Goal: Task Accomplishment & Management: Complete application form

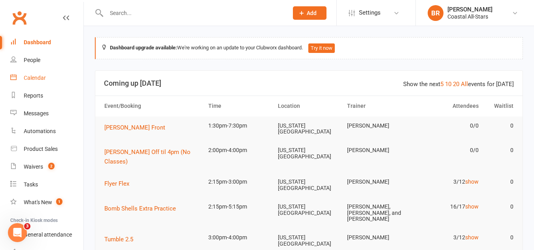
click at [27, 81] on link "Calendar" at bounding box center [46, 78] width 73 height 18
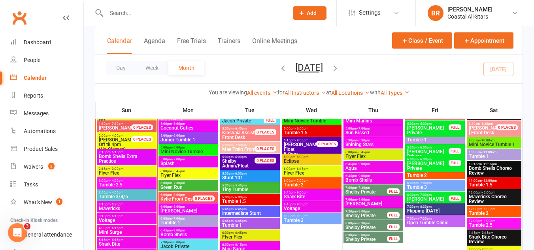
scroll to position [719, 0]
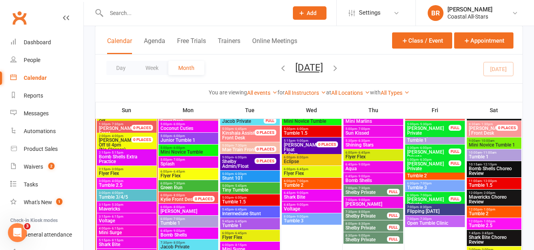
click at [132, 164] on div "2:15pm - 5:15pm Bomb Shells Extra Practice" at bounding box center [127, 157] width 60 height 16
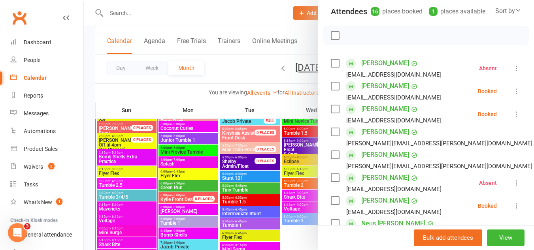
scroll to position [0, 0]
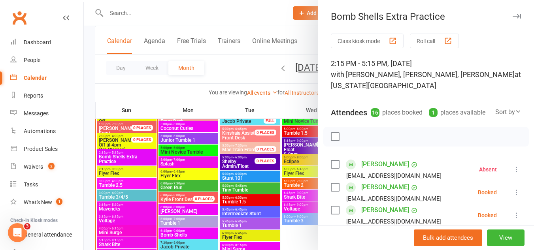
click at [123, 174] on div at bounding box center [309, 125] width 450 height 250
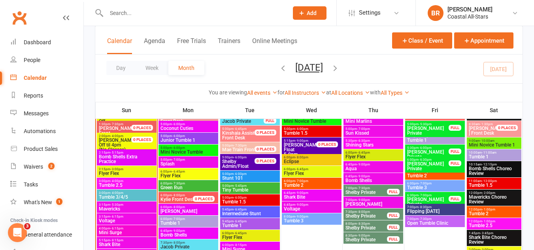
click at [123, 174] on span "Flyer Flex" at bounding box center [126, 173] width 57 height 5
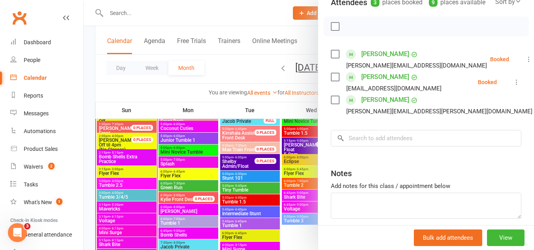
scroll to position [93, 0]
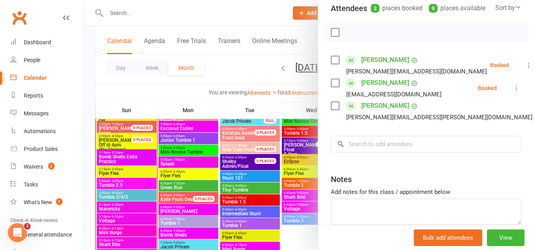
click at [130, 155] on div at bounding box center [309, 125] width 450 height 250
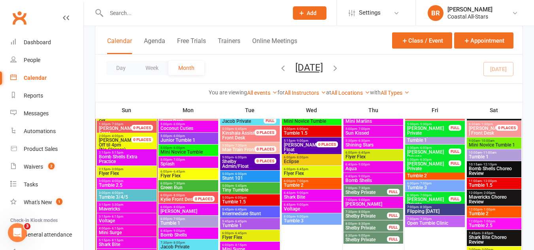
click at [130, 155] on span "Bomb Shells Extra Practice" at bounding box center [126, 159] width 57 height 9
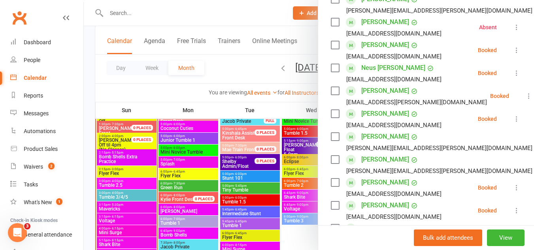
scroll to position [257, 0]
click at [331, 49] on label at bounding box center [335, 45] width 8 height 8
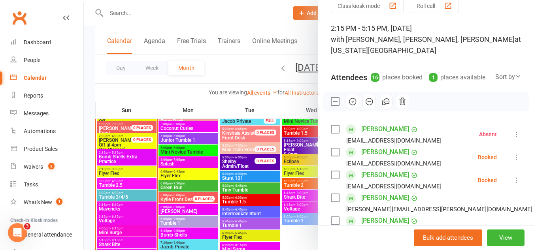
scroll to position [34, 0]
click at [349, 109] on button "button" at bounding box center [352, 102] width 13 height 13
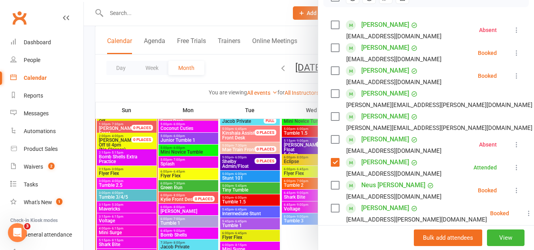
scroll to position [140, 0]
click at [331, 166] on label at bounding box center [335, 162] width 8 height 8
click at [242, 66] on div at bounding box center [309, 125] width 450 height 250
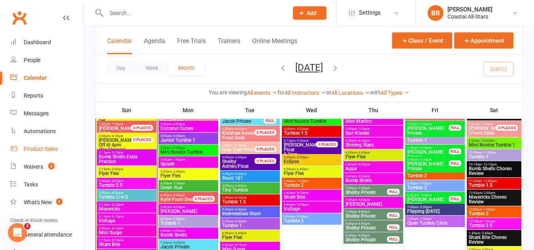
click at [49, 143] on link "Product Sales" at bounding box center [46, 149] width 73 height 18
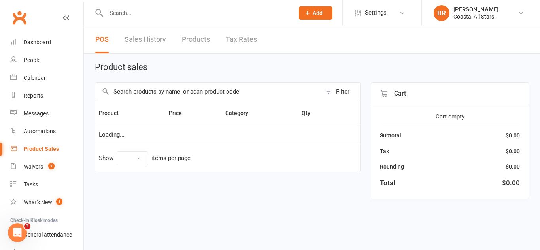
select select "10"
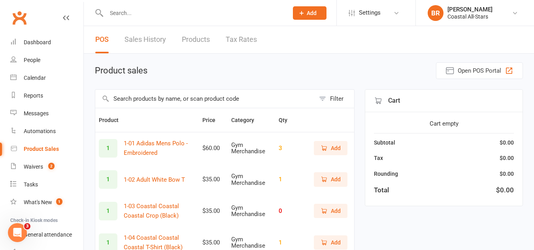
click at [137, 98] on input "text" at bounding box center [205, 99] width 220 height 18
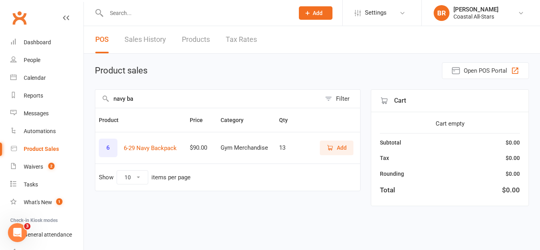
click at [341, 149] on span "Add" at bounding box center [342, 147] width 10 height 9
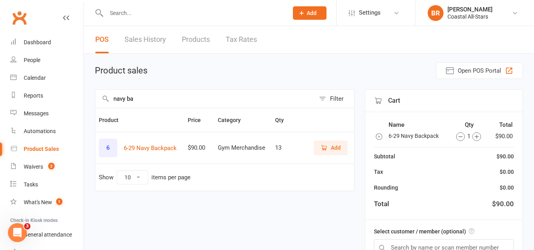
click at [279, 100] on input "navy ba" at bounding box center [205, 99] width 220 height 18
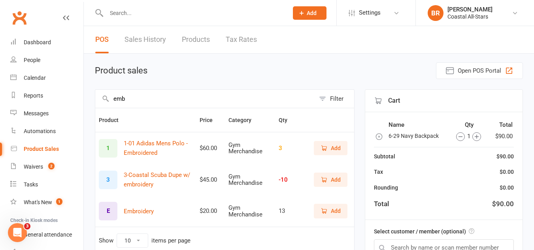
type input "emb"
click at [321, 205] on button "Add" at bounding box center [331, 211] width 34 height 14
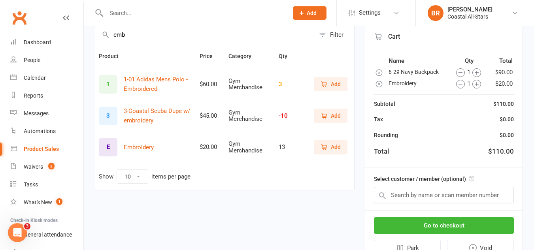
scroll to position [66, 0]
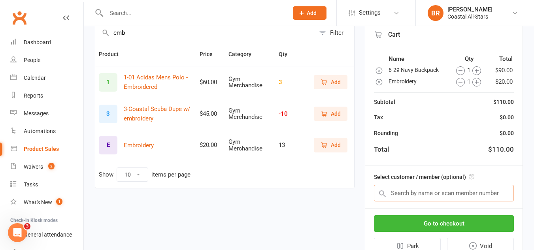
click at [424, 192] on input "text" at bounding box center [444, 193] width 140 height 17
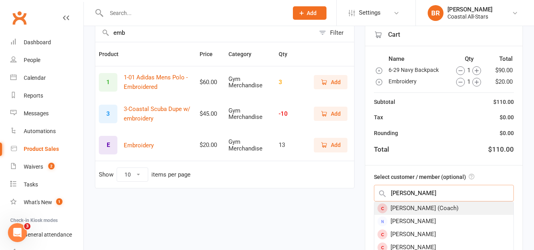
type input "alexis garner"
click at [411, 209] on div "[PERSON_NAME] (Coach)" at bounding box center [443, 208] width 139 height 13
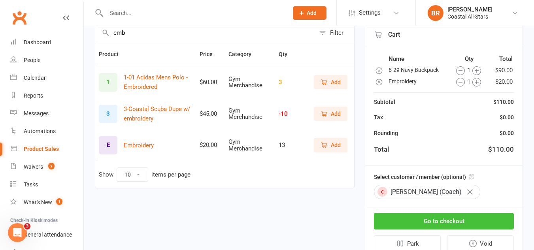
click at [407, 217] on button "Go to checkout" at bounding box center [444, 221] width 140 height 17
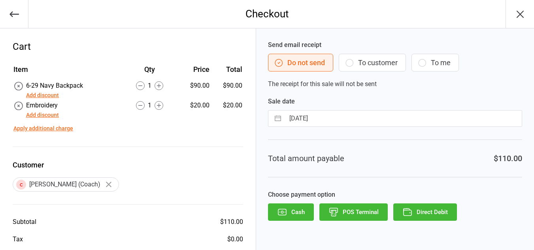
click at [6, 9] on button "button" at bounding box center [14, 14] width 28 height 28
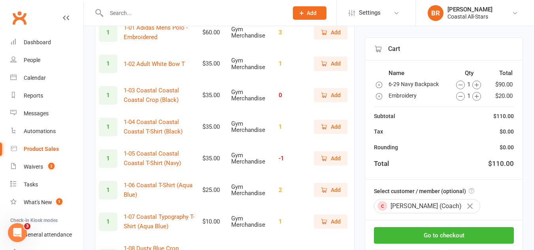
scroll to position [117, 0]
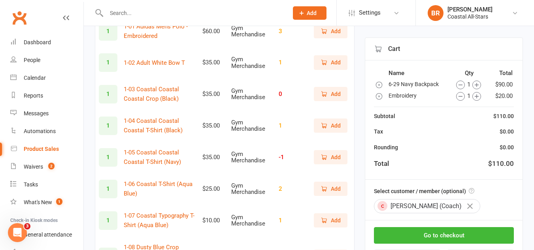
click at [467, 207] on icon "button" at bounding box center [470, 207] width 6 height 6
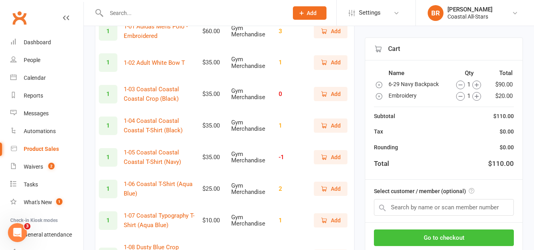
click at [454, 233] on button "Go to checkout" at bounding box center [444, 238] width 140 height 17
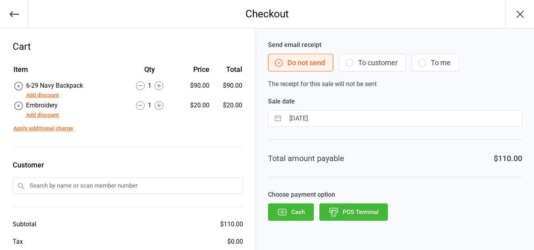
click at [72, 187] on input "text" at bounding box center [128, 185] width 230 height 17
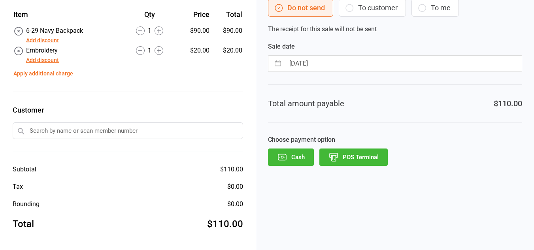
click at [76, 131] on input "text" at bounding box center [128, 131] width 230 height 17
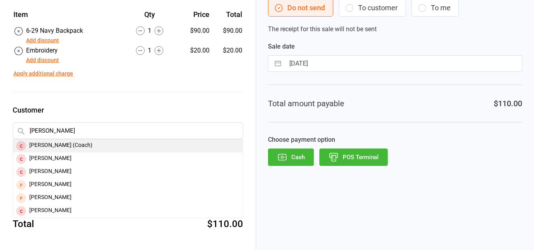
type input "alexis garder"
click at [62, 146] on div "[PERSON_NAME] (Coach)" at bounding box center [128, 146] width 230 height 13
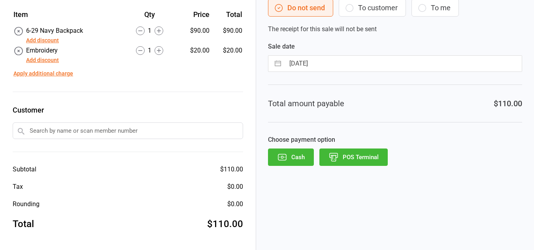
scroll to position [53, 0]
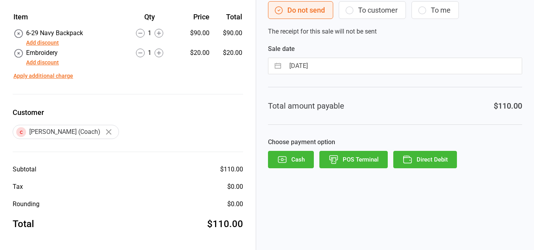
click at [44, 46] on button "Add discount" at bounding box center [42, 43] width 33 height 8
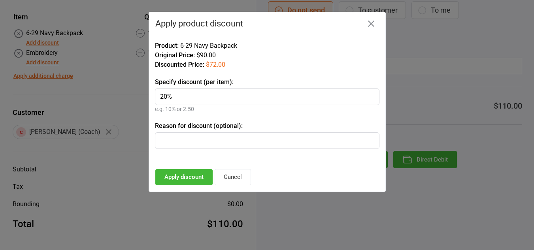
type input "20%"
click at [198, 141] on input "text" at bounding box center [267, 140] width 224 height 17
type input "coach"
click at [187, 178] on button "Apply discount" at bounding box center [183, 177] width 57 height 16
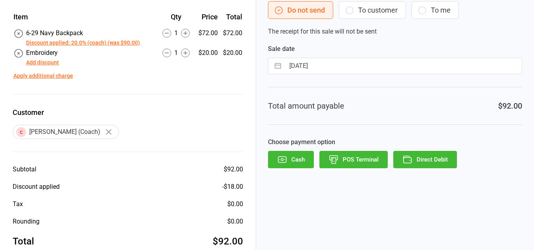
click at [47, 63] on button "Add discount" at bounding box center [42, 62] width 33 height 8
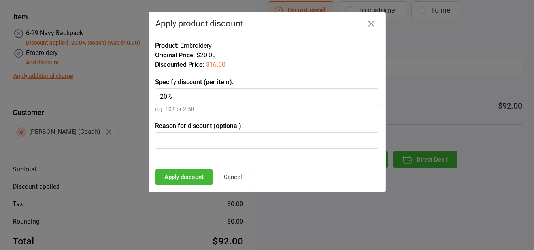
type input "20%"
click at [172, 137] on input "text" at bounding box center [267, 140] width 224 height 17
type input "coach"
click at [177, 177] on button "Apply discount" at bounding box center [183, 177] width 57 height 16
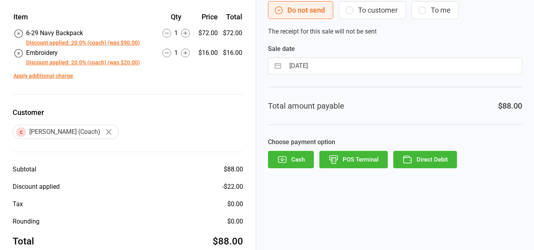
click at [381, 11] on button "To customer" at bounding box center [372, 10] width 67 height 18
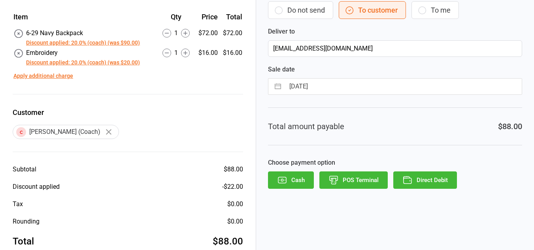
click at [355, 177] on button "POS Terminal" at bounding box center [353, 180] width 68 height 17
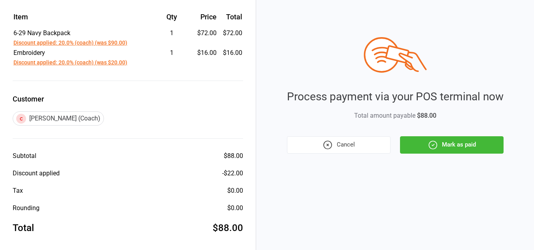
click at [421, 141] on button "Mark as paid" at bounding box center [452, 144] width 104 height 17
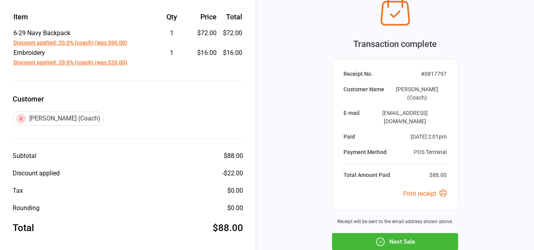
click at [390, 233] on button "Next Sale" at bounding box center [395, 241] width 126 height 17
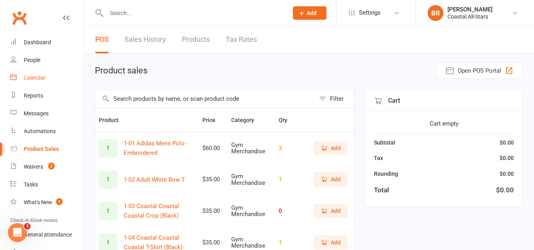
click at [30, 75] on div "Calendar" at bounding box center [35, 78] width 22 height 6
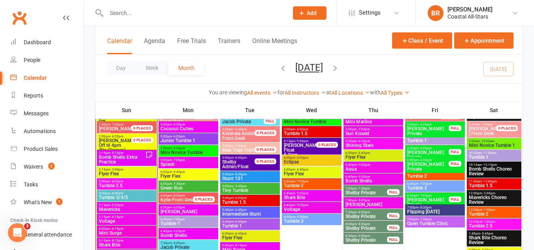
scroll to position [719, 0]
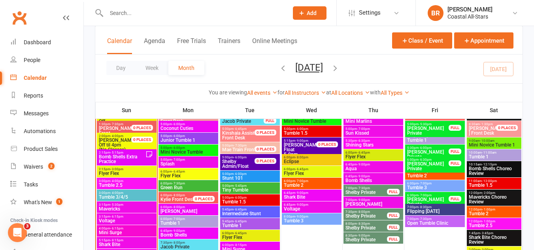
click at [132, 173] on span "Flyer Flex" at bounding box center [126, 173] width 57 height 5
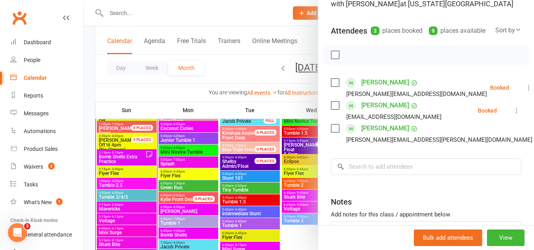
scroll to position [72, 0]
click at [331, 109] on label at bounding box center [335, 105] width 8 height 8
click at [348, 58] on icon "button" at bounding box center [352, 54] width 9 height 9
click at [127, 160] on div at bounding box center [309, 125] width 450 height 250
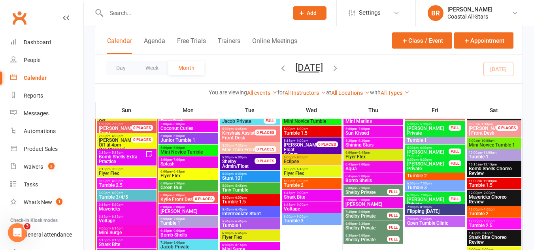
click at [115, 155] on span "Bomb Shells Extra Practice" at bounding box center [121, 159] width 47 height 9
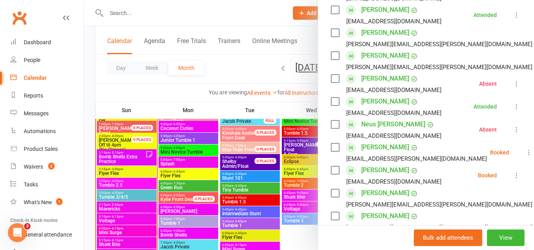
scroll to position [193, 0]
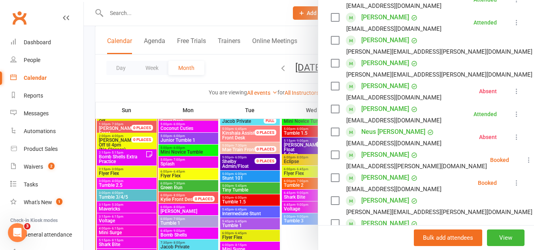
click at [124, 172] on div at bounding box center [309, 125] width 450 height 250
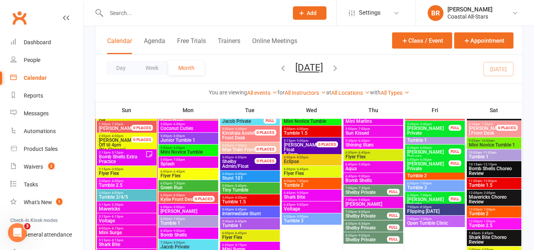
click at [124, 172] on span "Flyer Flex" at bounding box center [126, 173] width 57 height 5
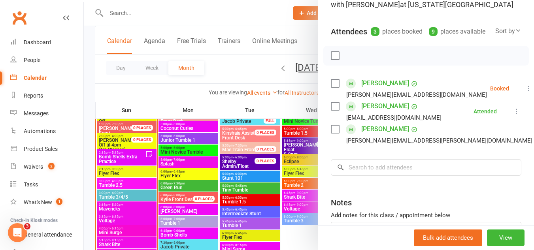
scroll to position [75, 0]
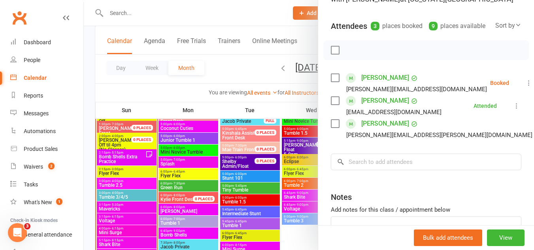
click at [331, 82] on label at bounding box center [335, 78] width 8 height 8
click at [348, 55] on icon "button" at bounding box center [352, 50] width 9 height 9
click at [143, 155] on div at bounding box center [309, 125] width 450 height 250
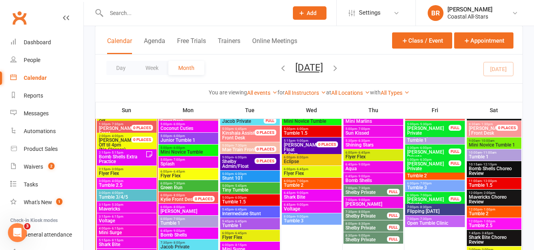
click at [143, 155] on span "Bomb Shells Extra Practice" at bounding box center [121, 159] width 47 height 9
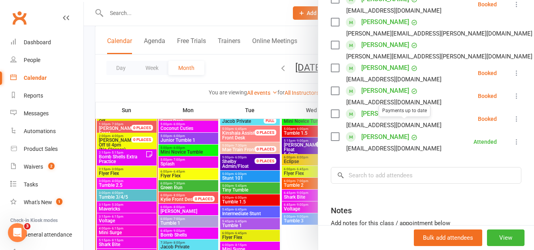
scroll to position [372, 0]
click at [239, 68] on div at bounding box center [309, 125] width 450 height 250
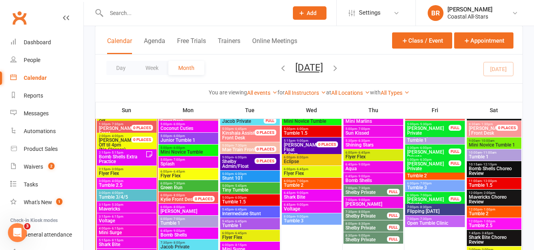
click at [115, 166] on div at bounding box center [126, 205] width 59 height 287
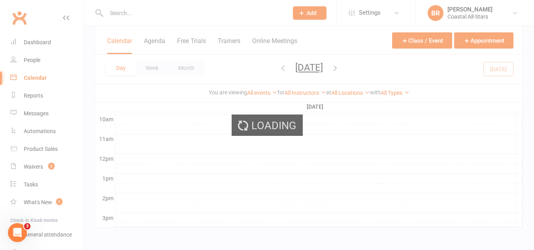
scroll to position [326, 0]
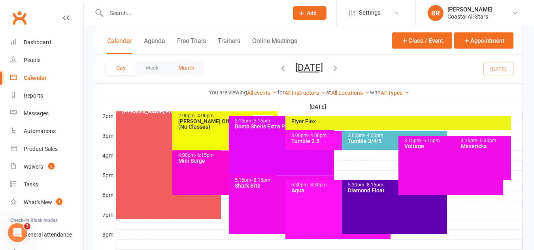
click at [185, 64] on button "Month" at bounding box center [186, 68] width 36 height 14
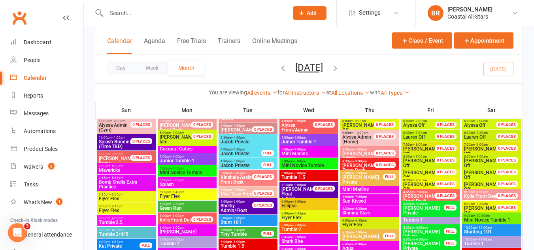
scroll to position [373, 0]
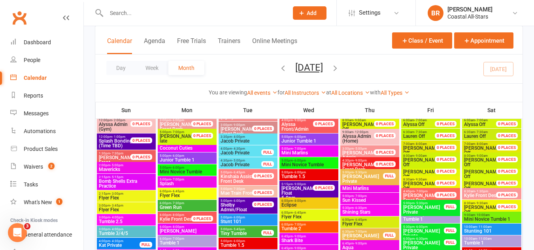
click at [122, 179] on span "Bomb Shells Extra Practice" at bounding box center [126, 183] width 56 height 9
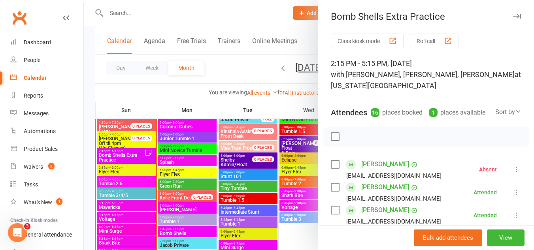
scroll to position [721, 0]
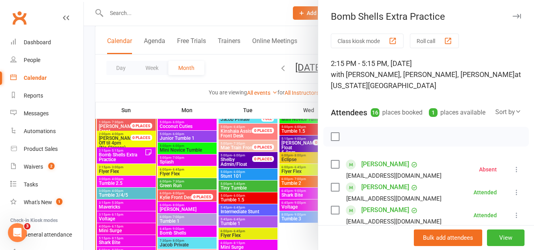
click at [127, 153] on div at bounding box center [309, 125] width 450 height 250
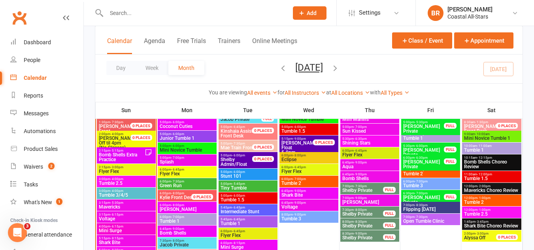
click at [127, 153] on span "Bomb Shells Extra Practice" at bounding box center [121, 157] width 46 height 9
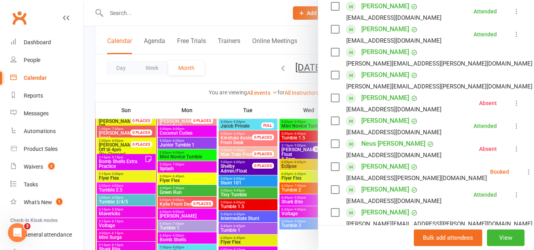
scroll to position [715, 0]
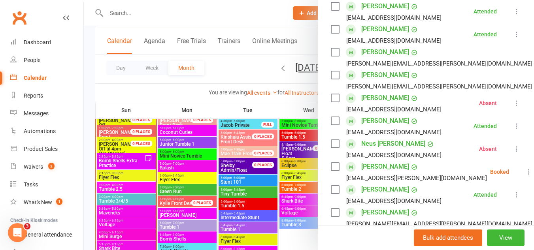
click at [136, 158] on div at bounding box center [309, 125] width 450 height 250
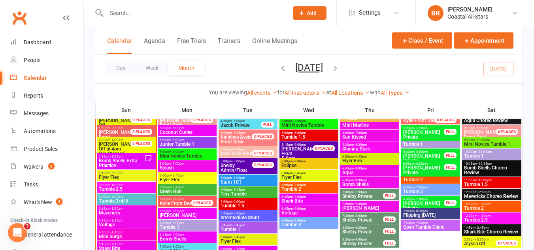
click at [136, 158] on span "Bomb Shells Extra Practice" at bounding box center [121, 162] width 46 height 9
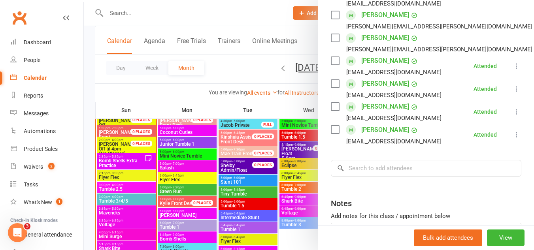
scroll to position [379, 0]
click at [238, 71] on div at bounding box center [309, 125] width 450 height 250
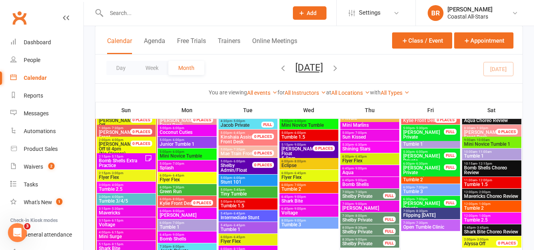
click at [134, 171] on div "2:15pm - 3:00pm Flyer Flex" at bounding box center [126, 175] width 59 height 11
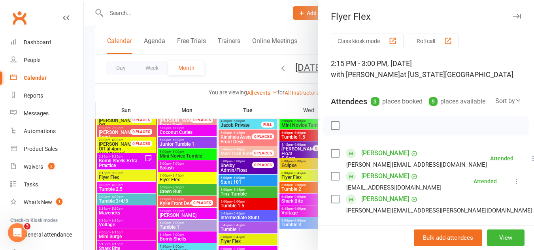
click at [307, 18] on div at bounding box center [309, 125] width 450 height 250
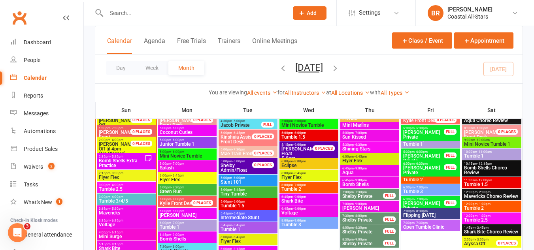
click at [306, 17] on button "Add" at bounding box center [310, 12] width 34 height 13
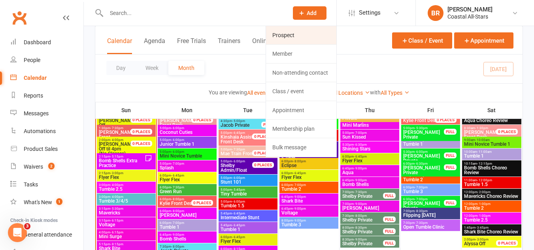
click at [288, 33] on link "Prospect" at bounding box center [301, 35] width 70 height 18
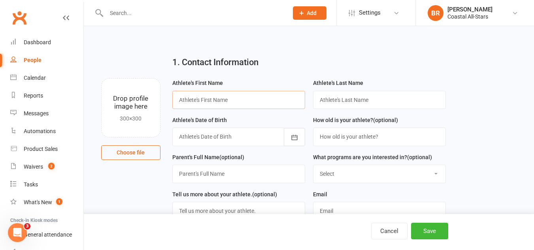
click at [216, 102] on input "text" at bounding box center [238, 100] width 133 height 18
type input "Emily"
click at [334, 100] on input "text" at bounding box center [379, 100] width 133 height 18
click at [333, 101] on input "Robionson" at bounding box center [379, 100] width 133 height 18
type input "Robinson"
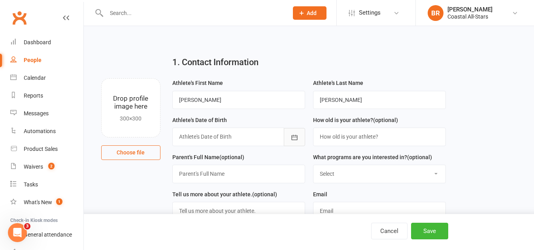
click at [296, 137] on icon "button" at bounding box center [294, 138] width 8 height 8
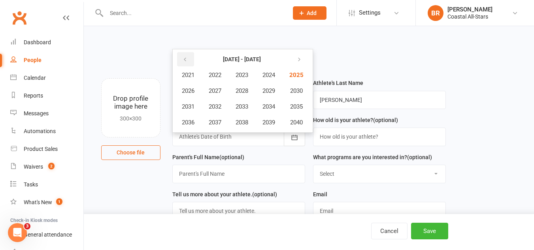
click at [185, 62] on icon "button" at bounding box center [185, 60] width 6 height 6
click at [266, 110] on span "2014" at bounding box center [268, 106] width 13 height 7
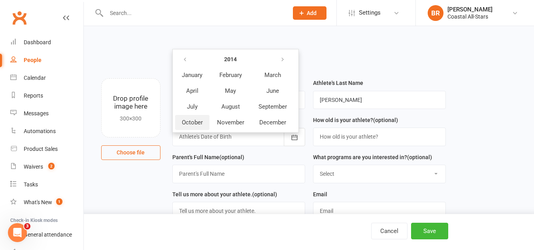
click at [202, 122] on span "October" at bounding box center [192, 122] width 21 height 7
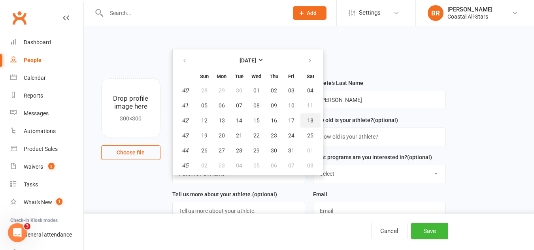
click at [308, 119] on span "18" at bounding box center [310, 120] width 6 height 6
type input "18 Oct 2014"
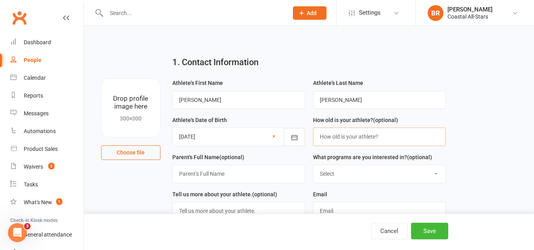
click at [332, 135] on input "string" at bounding box center [379, 137] width 133 height 18
type input "10"
click at [271, 173] on input "text" at bounding box center [238, 174] width 133 height 18
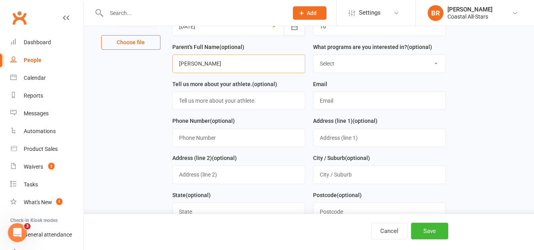
scroll to position [133, 0]
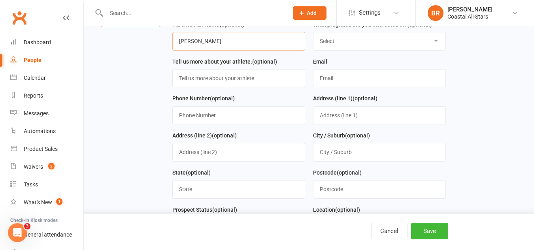
type input "Derek Robinson"
click at [340, 84] on input "text" at bounding box center [379, 78] width 133 height 18
type input "derek.robinson1@gmail.com"
click at [201, 124] on input "text" at bounding box center [238, 115] width 133 height 18
click at [203, 119] on input "text" at bounding box center [238, 115] width 133 height 18
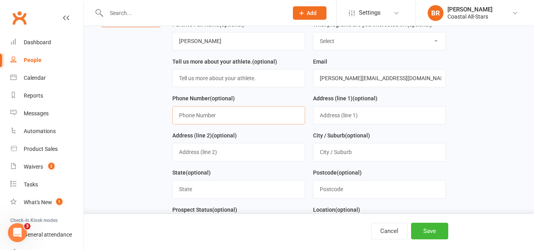
click at [203, 119] on input "text" at bounding box center [238, 115] width 133 height 18
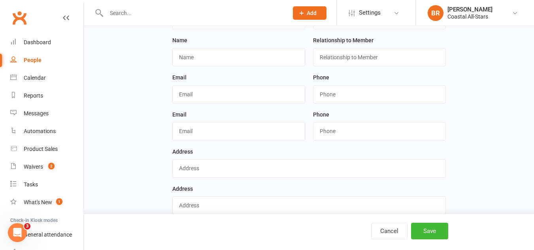
scroll to position [491, 0]
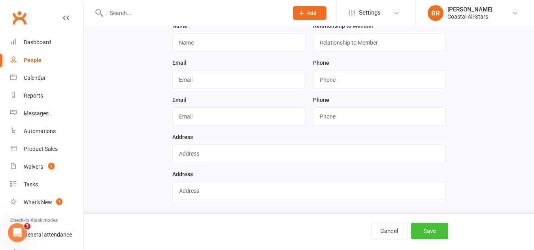
type input "757-286-0598"
click at [438, 234] on button "Save" at bounding box center [429, 231] width 37 height 17
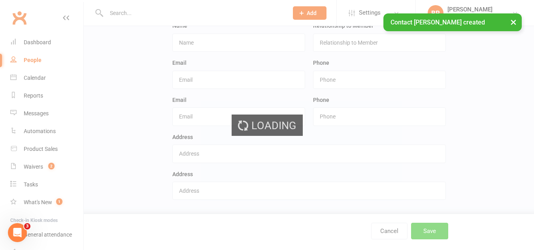
scroll to position [0, 0]
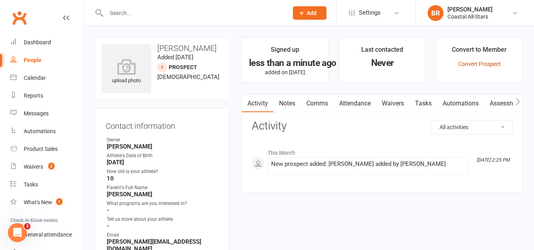
click at [485, 62] on link "Convert Prospect" at bounding box center [479, 64] width 43 height 6
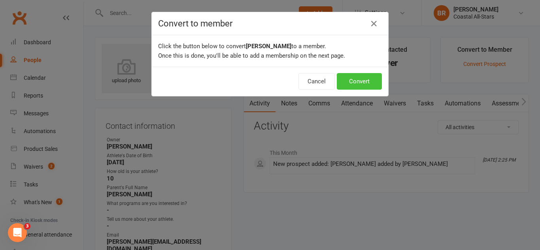
click at [368, 76] on button "Convert" at bounding box center [359, 81] width 45 height 17
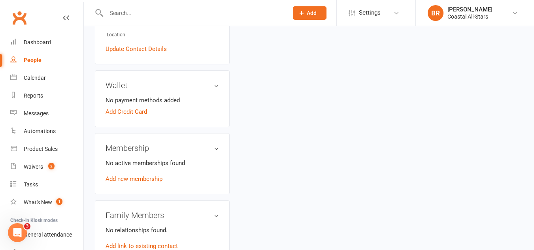
scroll to position [208, 0]
click at [128, 179] on link "Add new membership" at bounding box center [134, 178] width 57 height 7
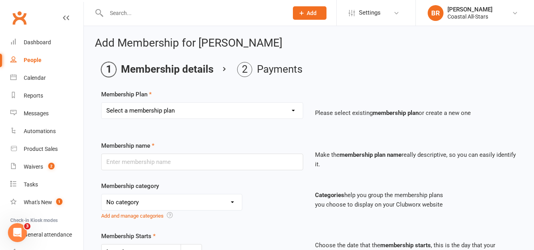
click at [142, 105] on select "Select a membership plan Create new Membership Plan Trial Class Coastal Members…" at bounding box center [202, 111] width 201 height 16
select select "1"
click at [102, 103] on select "Select a membership plan Create new Membership Plan Trial Class Coastal Members…" at bounding box center [202, 111] width 201 height 16
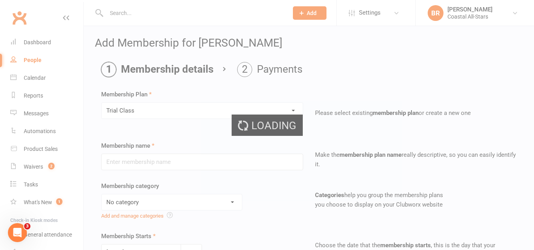
type input "Trial Class"
select select "3"
type input "1"
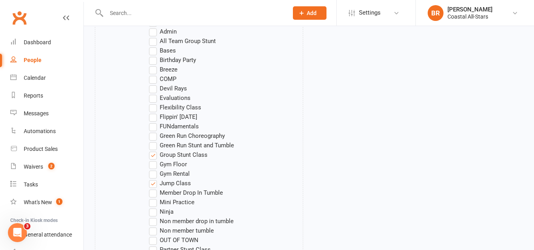
scroll to position [433, 0]
click at [153, 110] on label "Flexibility Class" at bounding box center [175, 108] width 52 height 9
click at [153, 104] on input "Flexibility Class" at bounding box center [151, 104] width 5 height 0
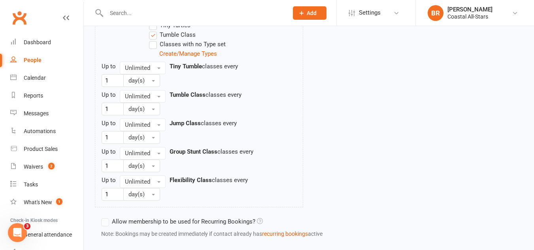
scroll to position [932, 0]
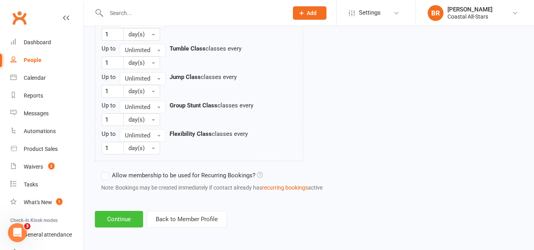
click at [102, 221] on button "Continue" at bounding box center [119, 219] width 48 height 17
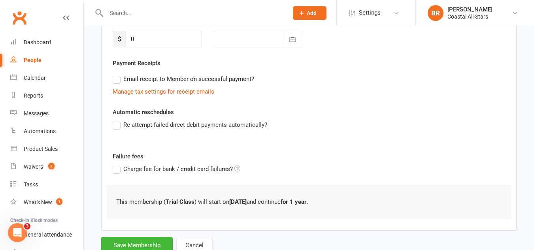
scroll to position [149, 0]
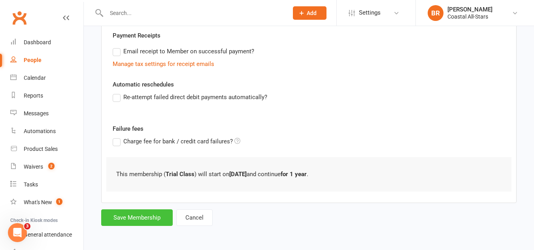
click at [107, 219] on button "Save Membership" at bounding box center [137, 217] width 72 height 17
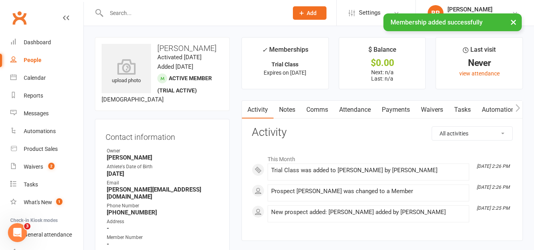
scroll to position [1, 0]
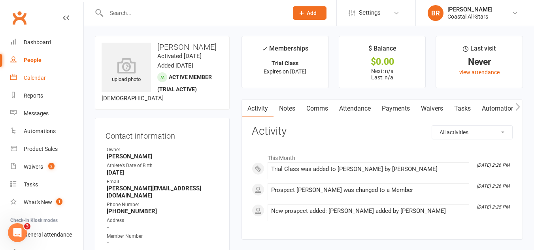
click at [40, 77] on div "Calendar" at bounding box center [35, 78] width 22 height 6
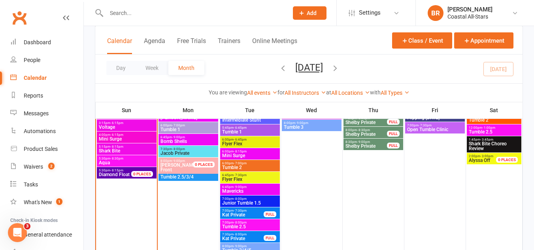
scroll to position [813, 0]
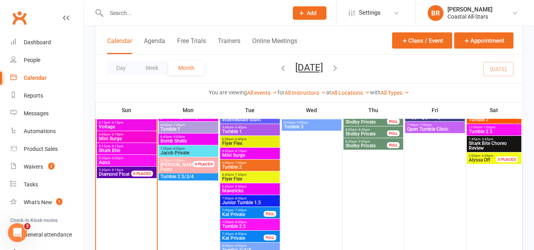
click at [164, 176] on span "Tumble 2.5/3/4" at bounding box center [188, 176] width 57 height 5
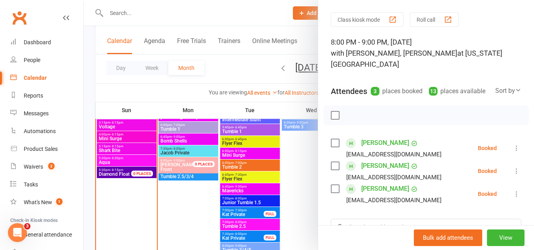
scroll to position [17, 0]
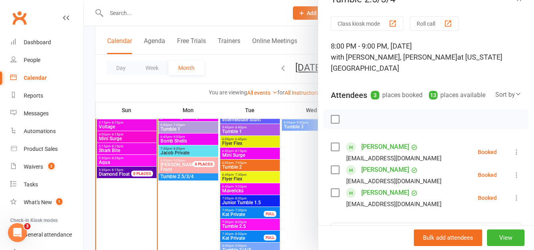
click at [227, 70] on div at bounding box center [309, 125] width 450 height 250
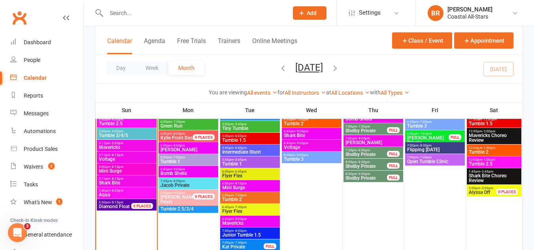
scroll to position [781, 0]
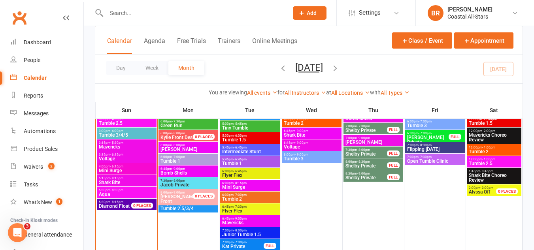
click at [213, 13] on input "text" at bounding box center [193, 13] width 179 height 11
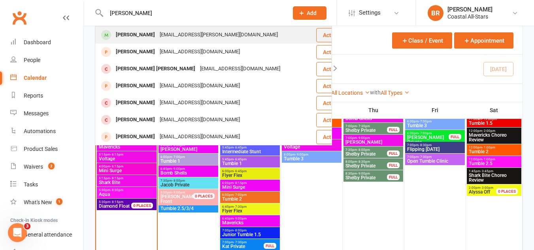
type input "noah roberts"
click at [172, 32] on div "Jade.a.mckeon@gmail.com" at bounding box center [218, 34] width 123 height 11
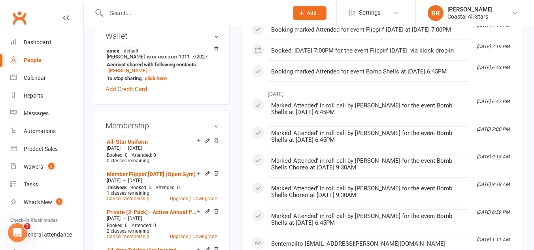
scroll to position [258, 0]
click at [217, 52] on icon at bounding box center [216, 50] width 6 height 6
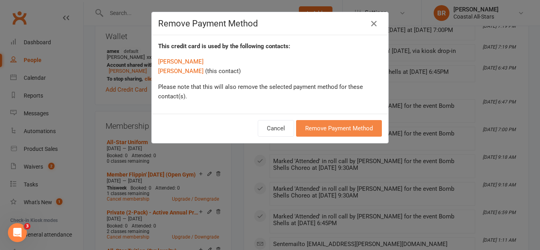
click at [308, 130] on button "Remove Payment Method" at bounding box center [339, 128] width 86 height 17
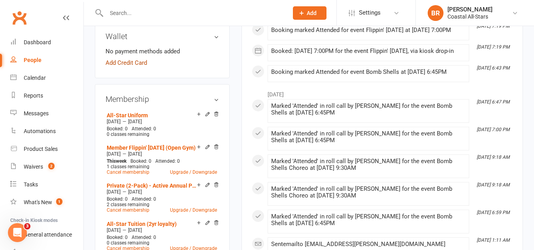
click at [132, 68] on link "Add Credit Card" at bounding box center [126, 62] width 41 height 9
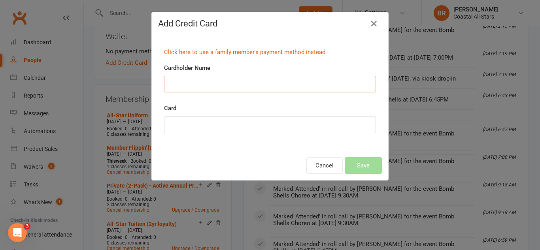
click at [174, 84] on input "Cardholder Name" at bounding box center [270, 84] width 212 height 17
type input "U"
type input "USAA"
click at [196, 128] on div at bounding box center [270, 124] width 212 height 17
click at [351, 162] on button "Save" at bounding box center [363, 165] width 37 height 17
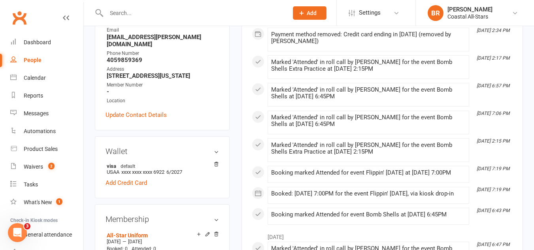
scroll to position [0, 0]
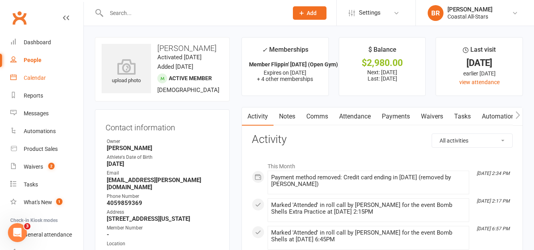
click at [37, 78] on div "Calendar" at bounding box center [35, 78] width 22 height 6
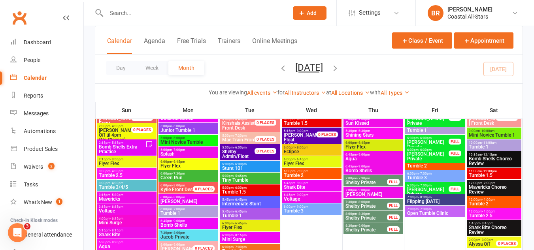
scroll to position [728, 0]
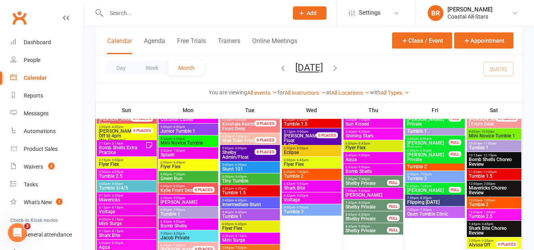
click at [119, 185] on span "- 4:00pm" at bounding box center [116, 184] width 13 height 4
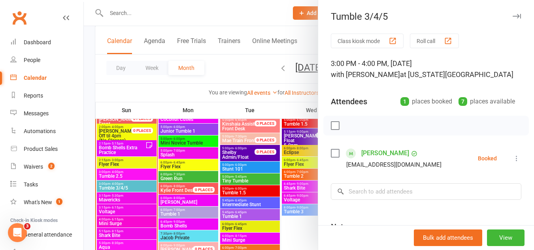
click at [115, 158] on div at bounding box center [309, 125] width 450 height 250
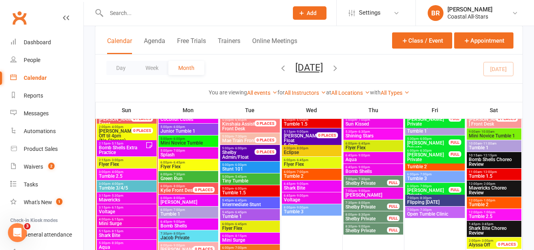
click at [115, 161] on span "- 3:00pm" at bounding box center [116, 160] width 13 height 4
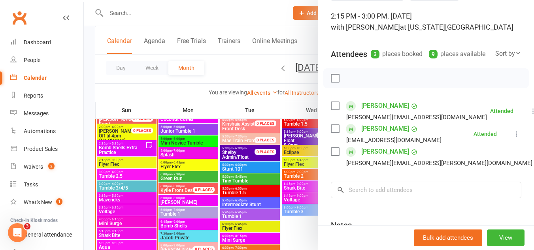
scroll to position [0, 0]
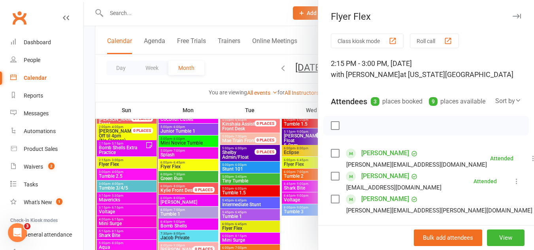
click at [349, 45] on button "Class kiosk mode" at bounding box center [367, 41] width 73 height 15
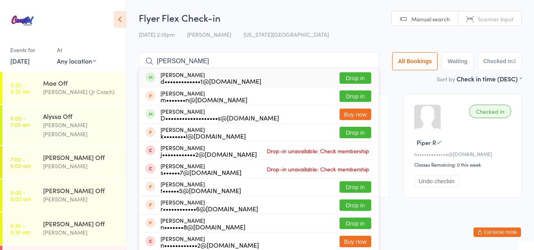
type input "[PERSON_NAME]"
click at [347, 77] on button "Drop in" at bounding box center [355, 77] width 32 height 11
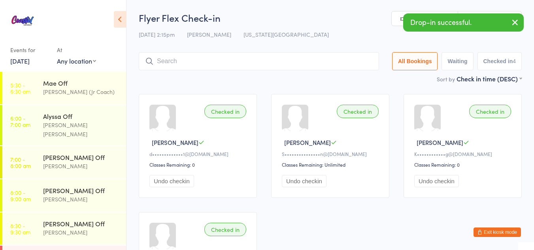
click at [485, 233] on button "Exit kiosk mode" at bounding box center [496, 232] width 47 height 9
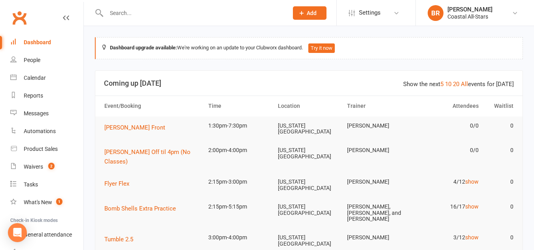
click at [191, 14] on input "text" at bounding box center [193, 13] width 179 height 11
click at [20, 73] on link "Calendar" at bounding box center [46, 78] width 73 height 18
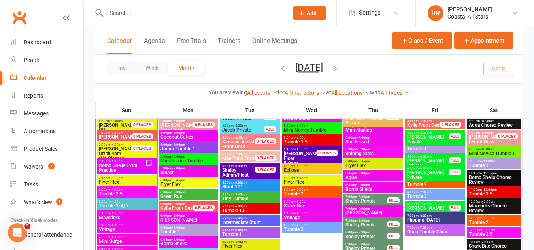
scroll to position [711, 0]
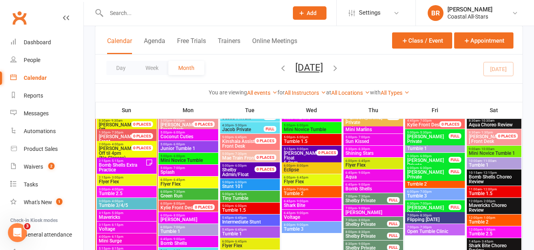
click at [121, 201] on span "- 4:00pm" at bounding box center [116, 202] width 13 height 4
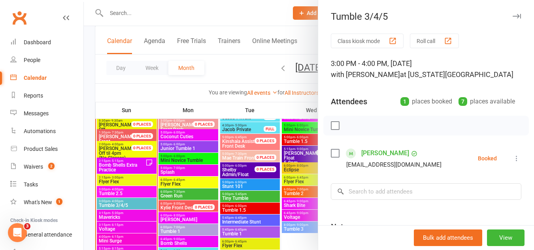
click at [101, 190] on div at bounding box center [309, 125] width 450 height 250
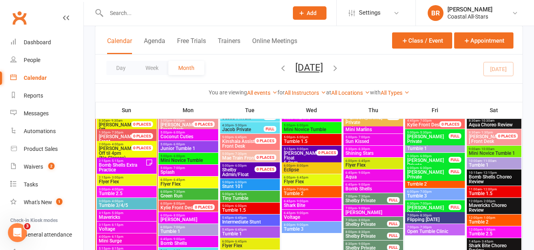
click at [101, 190] on span "3:00pm - 4:00pm" at bounding box center [126, 190] width 57 height 4
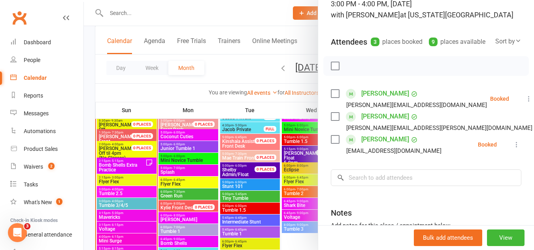
scroll to position [60, 0]
click at [338, 124] on div "Cassidy Speller Shawnetta.jackson@yahoo.com" at bounding box center [433, 120] width 205 height 23
click at [331, 120] on label at bounding box center [335, 116] width 8 height 8
click at [349, 70] on button "button" at bounding box center [352, 64] width 13 height 13
click at [133, 234] on div at bounding box center [309, 125] width 450 height 250
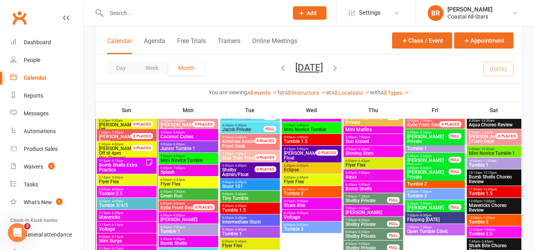
click at [133, 232] on div "3:15pm - 6:15pm Voltage" at bounding box center [127, 227] width 60 height 11
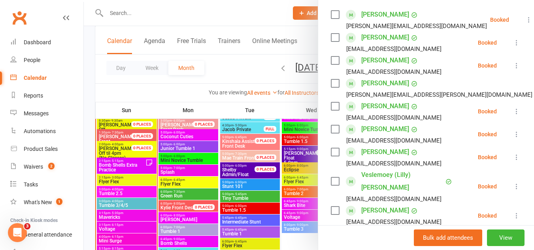
scroll to position [136, 0]
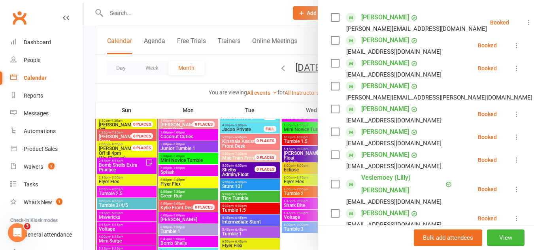
click at [333, 136] on label at bounding box center [335, 132] width 8 height 8
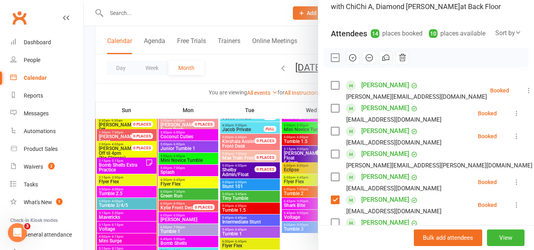
scroll to position [47, 0]
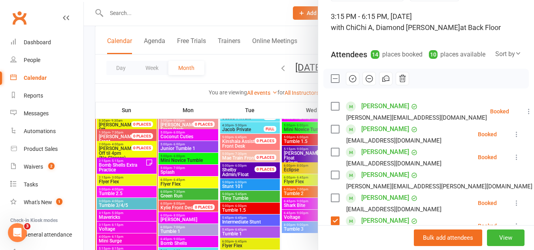
click at [348, 83] on icon "button" at bounding box center [352, 78] width 9 height 9
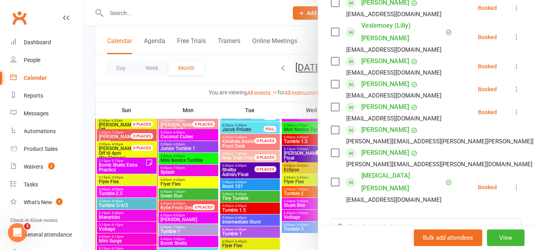
scroll to position [290, 0]
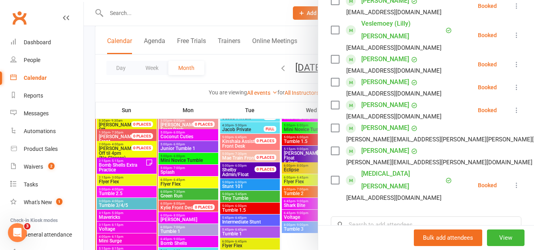
click at [331, 147] on label at bounding box center [335, 151] width 8 height 8
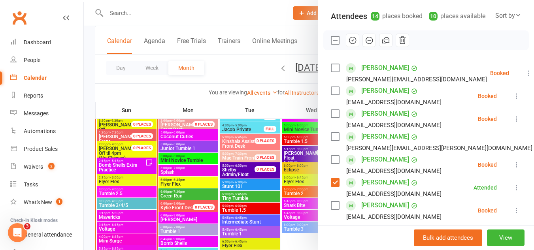
scroll to position [85, 0]
click at [346, 47] on button "button" at bounding box center [352, 40] width 13 height 13
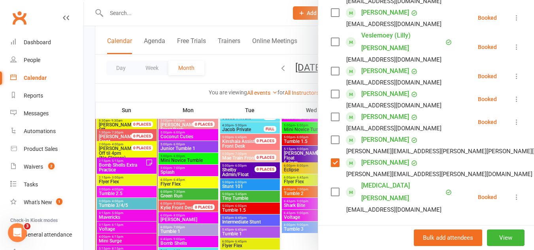
scroll to position [285, 0]
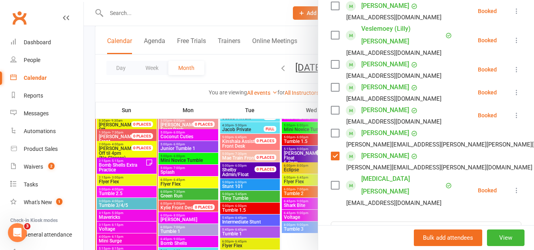
click at [117, 191] on div at bounding box center [309, 125] width 450 height 250
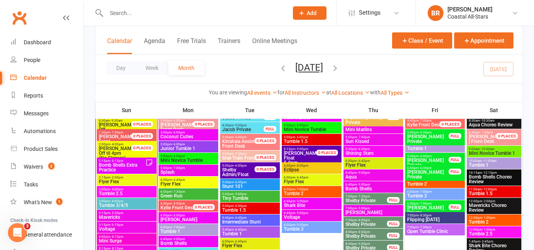
click at [118, 192] on span "Tumble 2.5" at bounding box center [126, 193] width 57 height 5
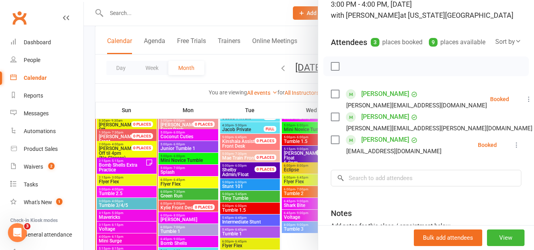
scroll to position [59, 0]
click at [234, 62] on div at bounding box center [309, 125] width 450 height 250
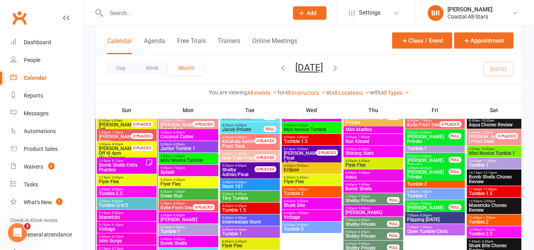
click at [138, 185] on div "2:15pm - 3:00pm Flyer Flex" at bounding box center [127, 179] width 60 height 11
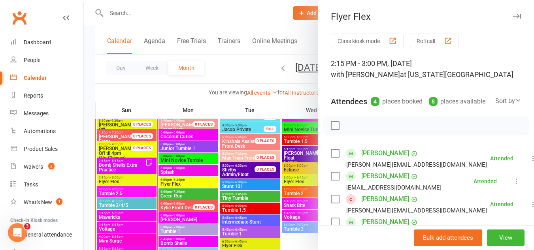
click at [132, 194] on div at bounding box center [309, 125] width 450 height 250
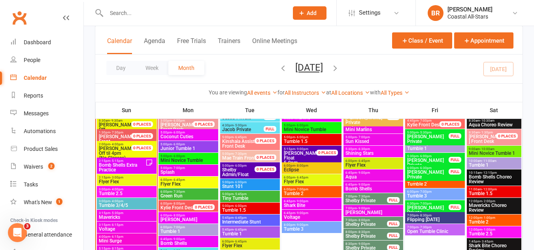
click at [134, 188] on span "3:00pm - 4:00pm" at bounding box center [126, 190] width 57 height 4
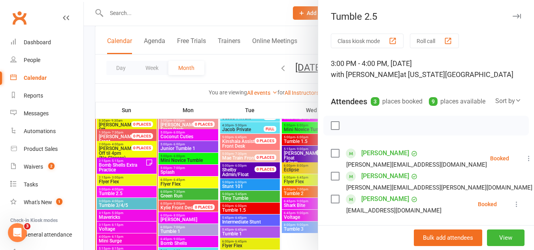
click at [331, 203] on label at bounding box center [335, 199] width 8 height 8
click at [349, 129] on icon "button" at bounding box center [352, 126] width 7 height 7
click at [239, 70] on div at bounding box center [309, 125] width 450 height 250
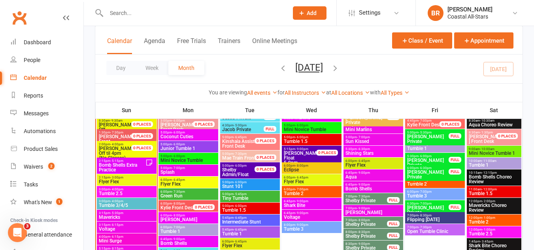
click at [126, 200] on span "3:00pm - 4:00pm" at bounding box center [126, 202] width 57 height 4
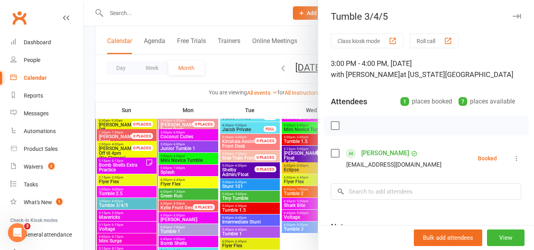
click at [123, 192] on div at bounding box center [309, 125] width 450 height 250
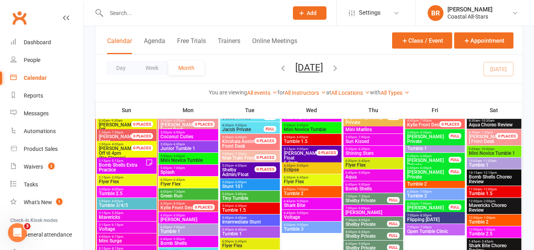
click at [123, 192] on span "Tumble 2.5" at bounding box center [126, 193] width 57 height 5
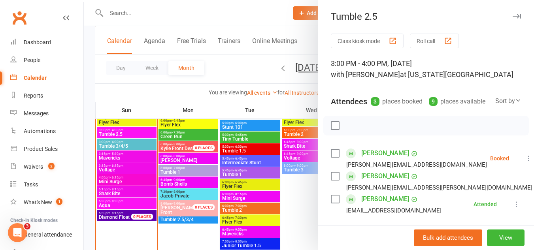
scroll to position [770, 0]
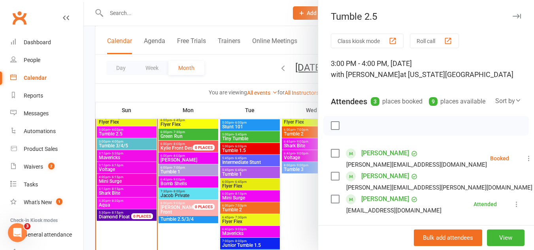
click at [121, 150] on div at bounding box center [309, 125] width 450 height 250
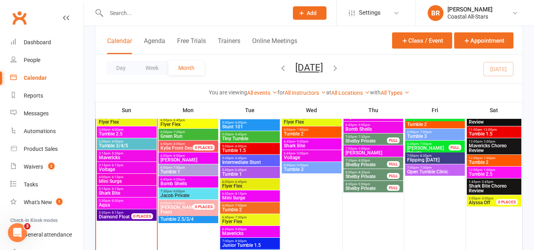
click at [121, 151] on div "3:15pm - 5:30pm Mavericks" at bounding box center [127, 155] width 60 height 11
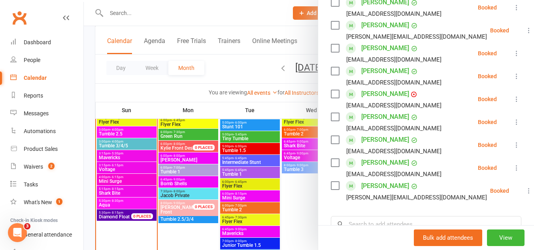
scroll to position [358, 0]
click at [335, 113] on label at bounding box center [335, 117] width 8 height 8
click at [334, 136] on label at bounding box center [335, 140] width 8 height 8
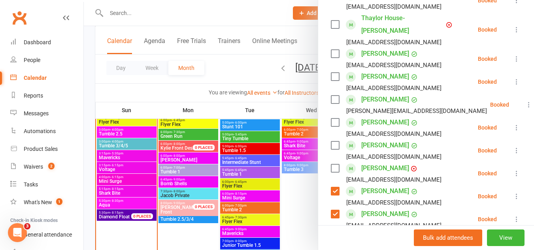
scroll to position [280, 0]
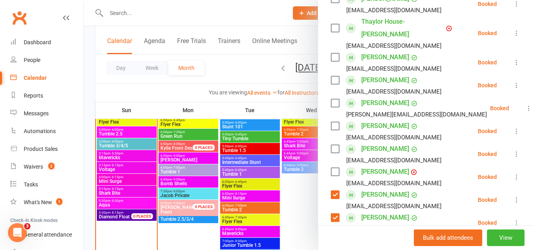
click at [332, 122] on label at bounding box center [335, 126] width 8 height 8
click at [332, 99] on label at bounding box center [335, 103] width 8 height 8
click at [331, 143] on div "Piper Reese nicoledignazio@yahoo.com" at bounding box center [388, 154] width 114 height 23
click at [334, 145] on label at bounding box center [335, 149] width 8 height 8
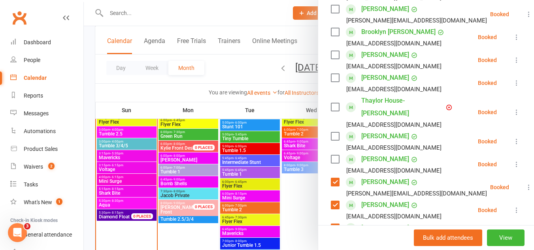
scroll to position [198, 0]
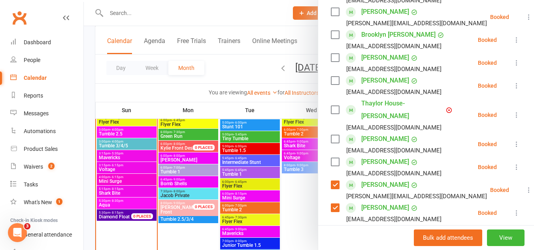
click at [331, 106] on label at bounding box center [335, 110] width 8 height 8
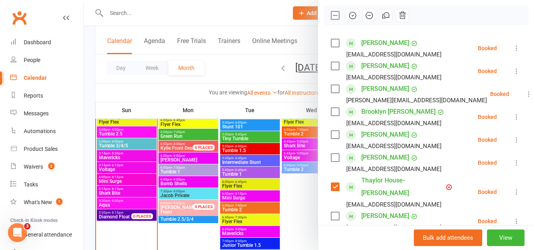
scroll to position [111, 0]
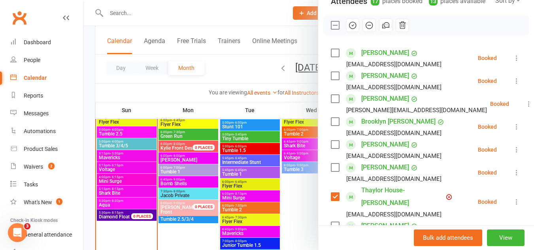
click at [331, 99] on label at bounding box center [335, 99] width 8 height 8
click at [330, 32] on div at bounding box center [426, 25] width 206 height 20
click at [348, 24] on icon "button" at bounding box center [352, 25] width 9 height 9
click at [239, 64] on div at bounding box center [309, 125] width 450 height 250
